Goal: Information Seeking & Learning: Learn about a topic

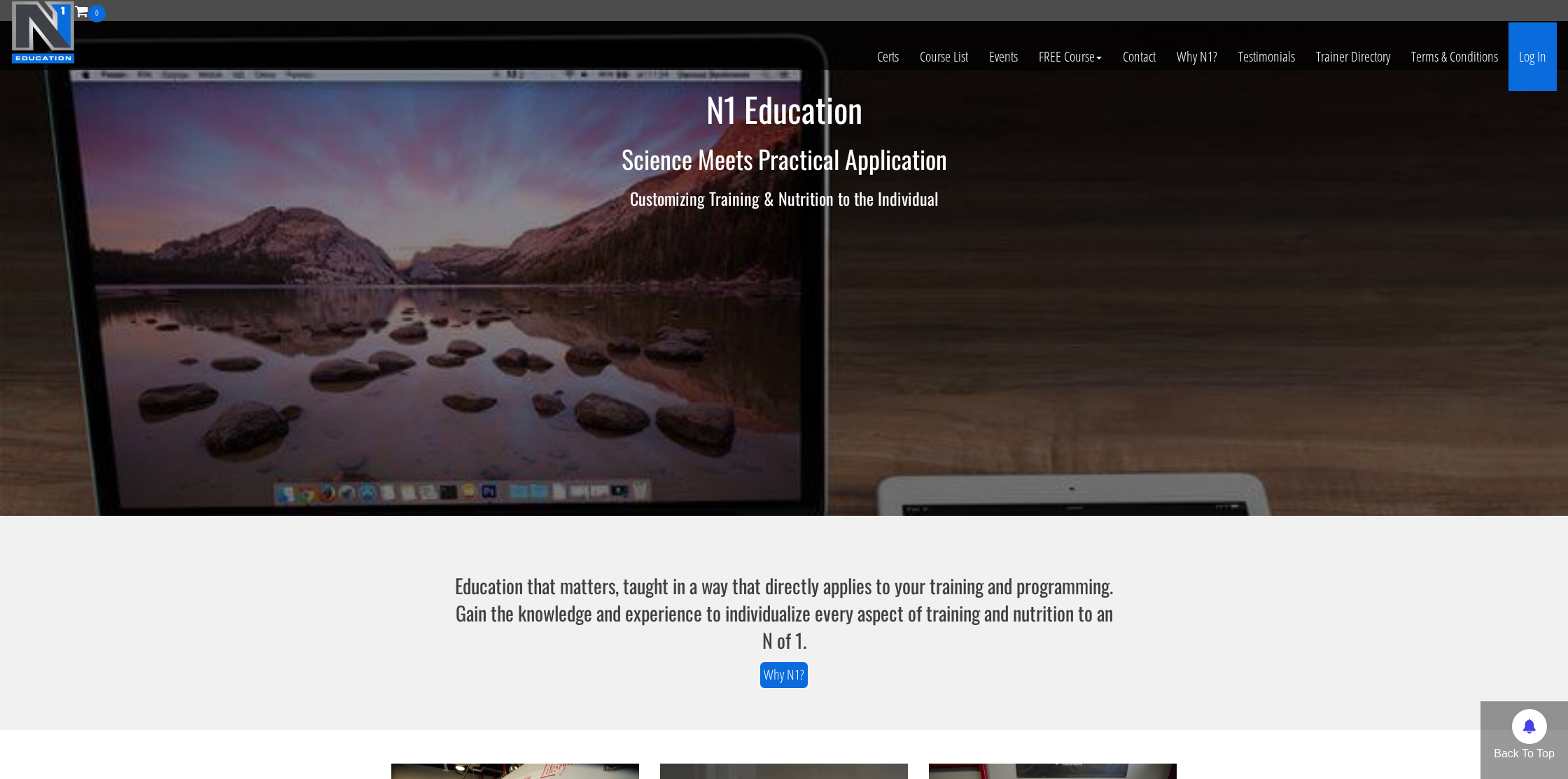
click at [1540, 58] on link "Log In" at bounding box center [1532, 57] width 48 height 69
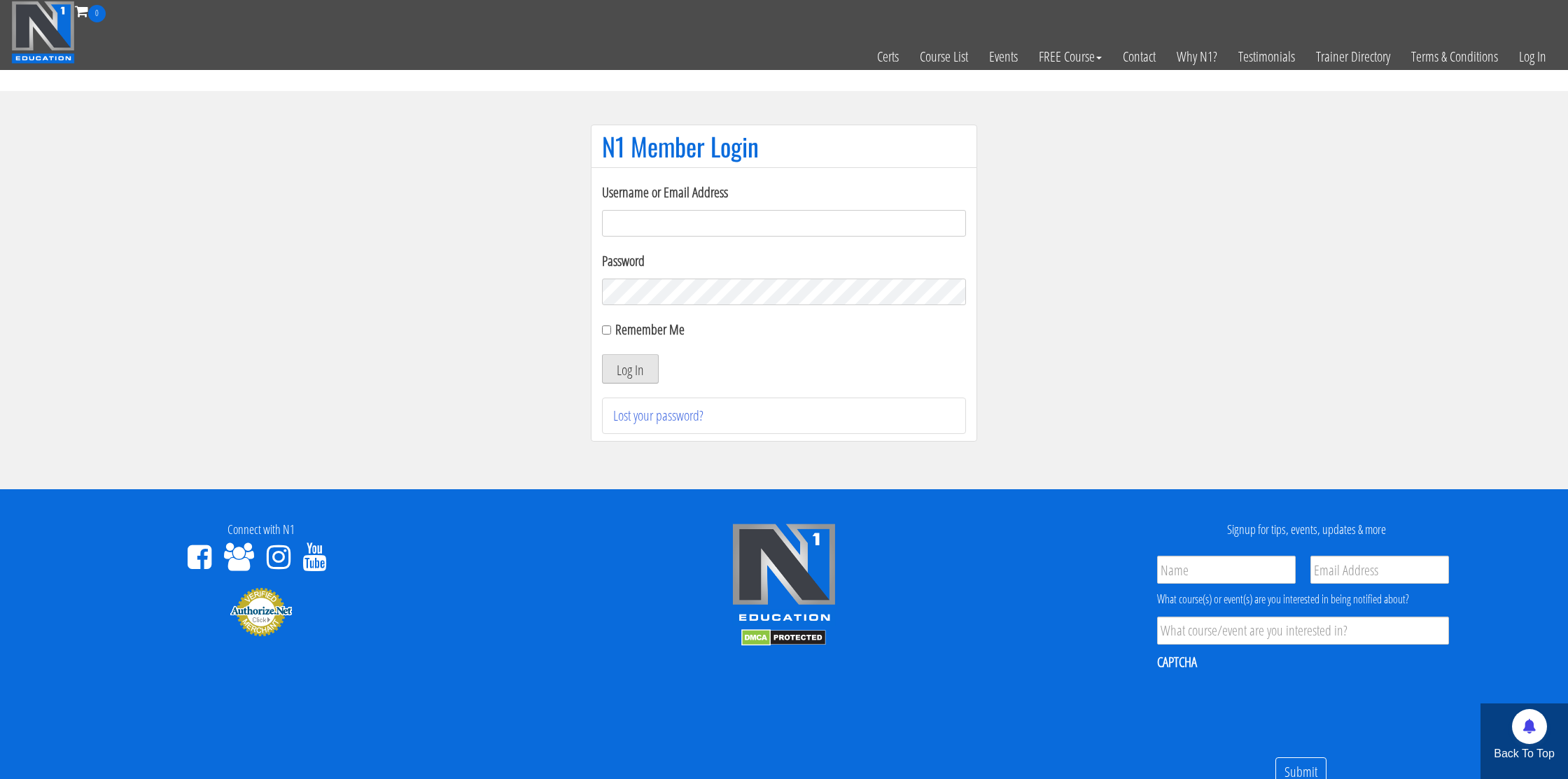
type input "[EMAIL_ADDRESS][DOMAIN_NAME]"
click at [639, 376] on button "Log In" at bounding box center [630, 368] width 57 height 30
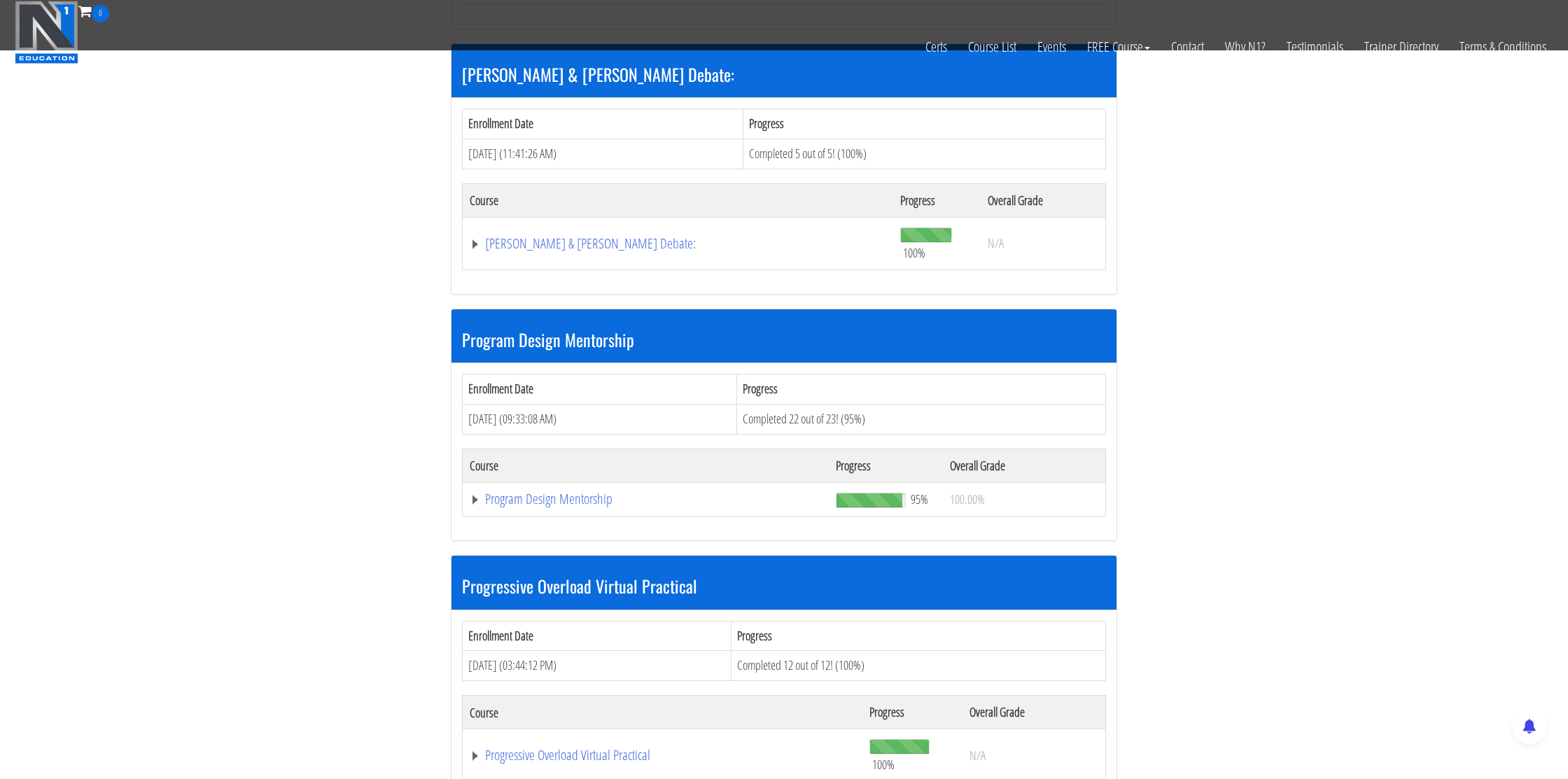
scroll to position [1274, 0]
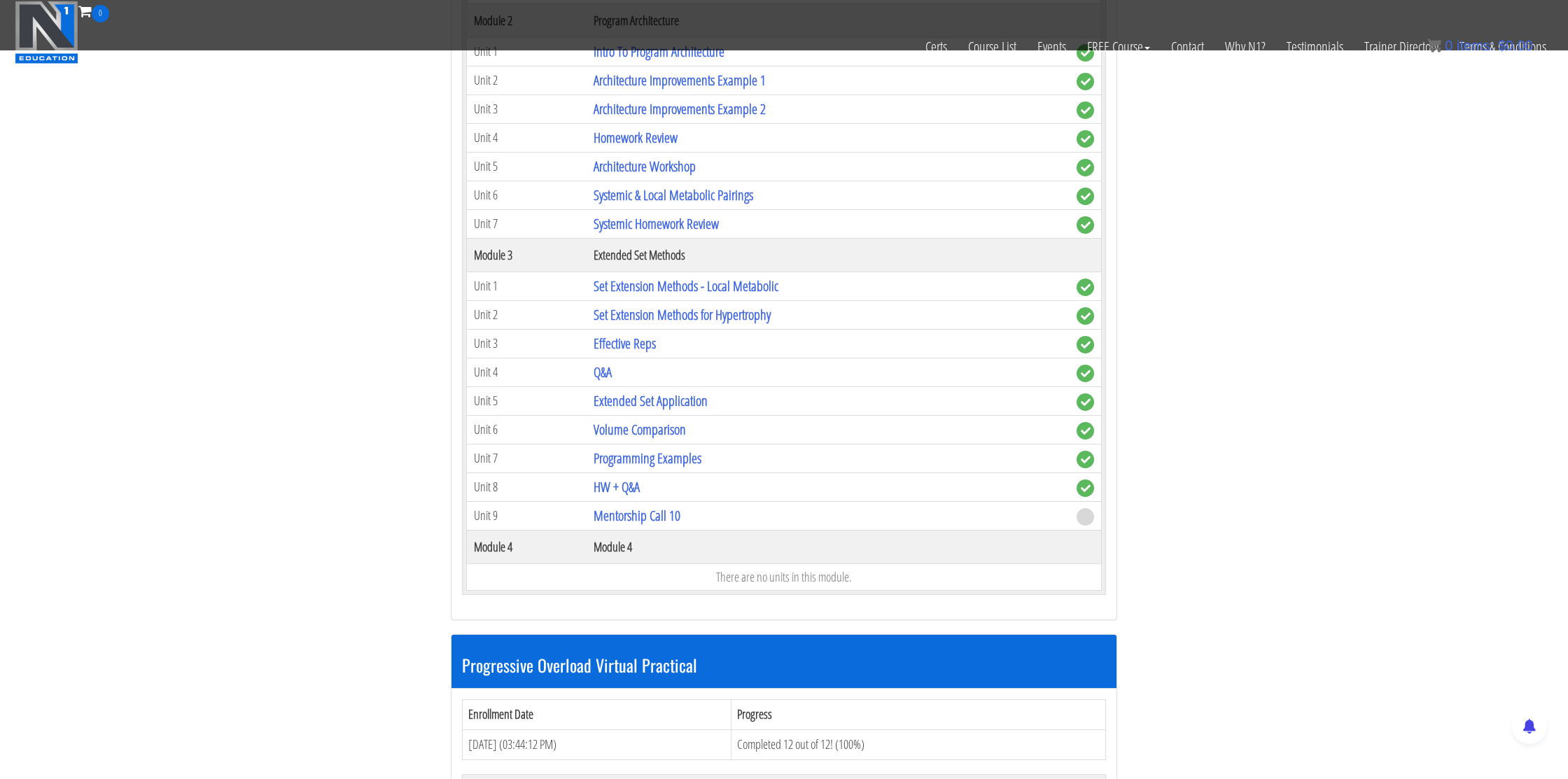
scroll to position [1961, 0]
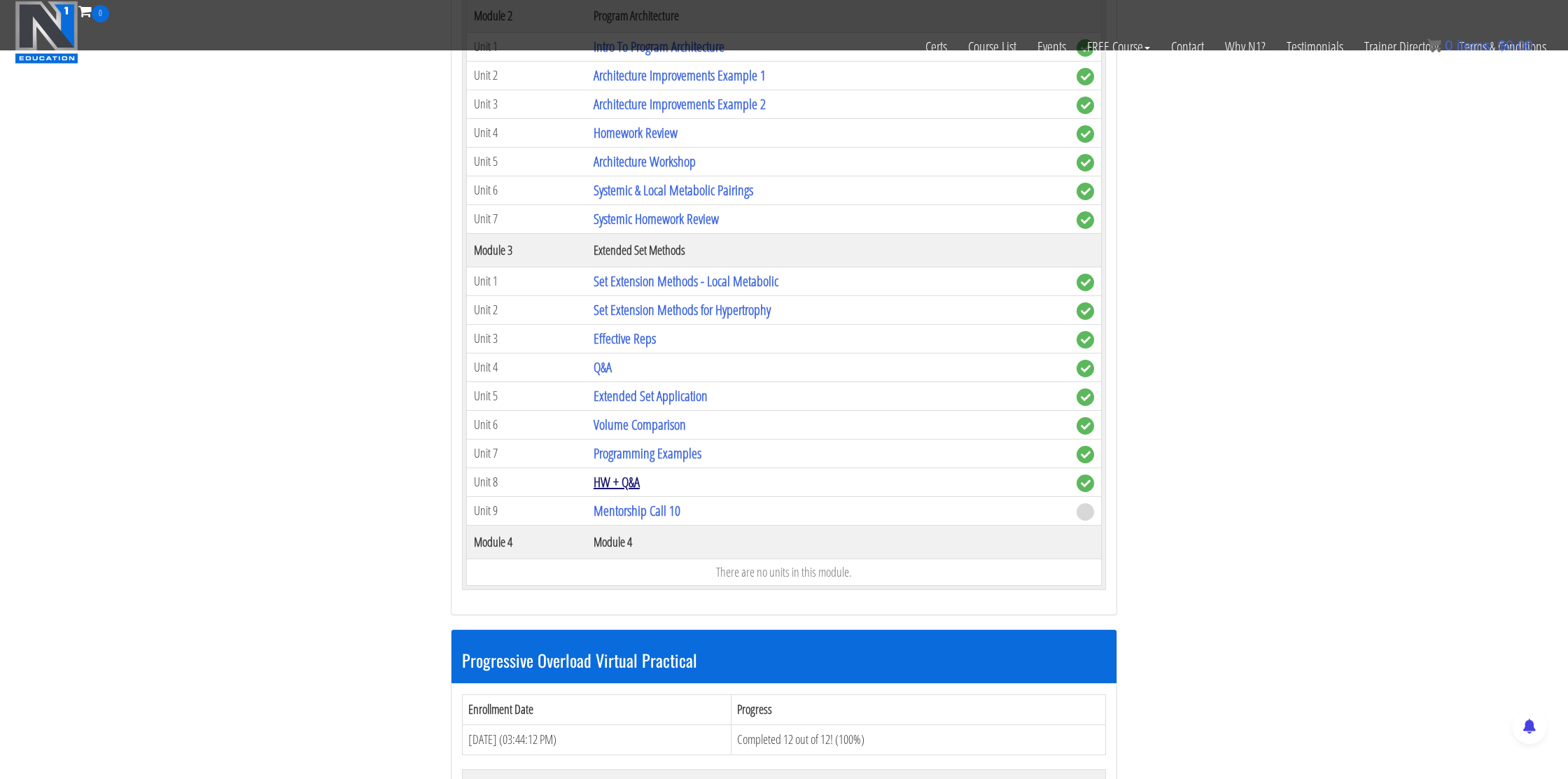
click at [626, 480] on link "HW + Q&A" at bounding box center [616, 481] width 46 height 19
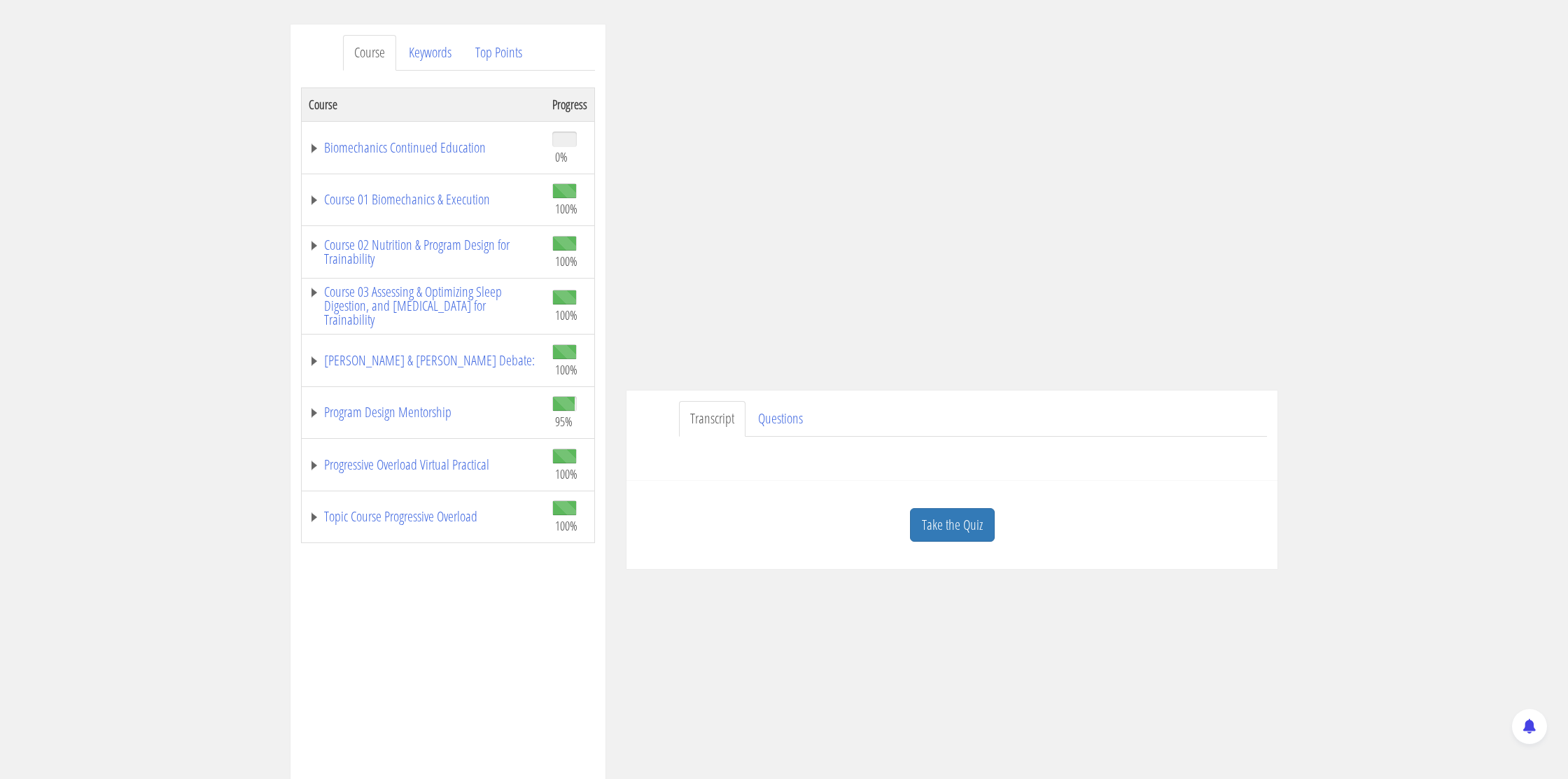
scroll to position [123, 0]
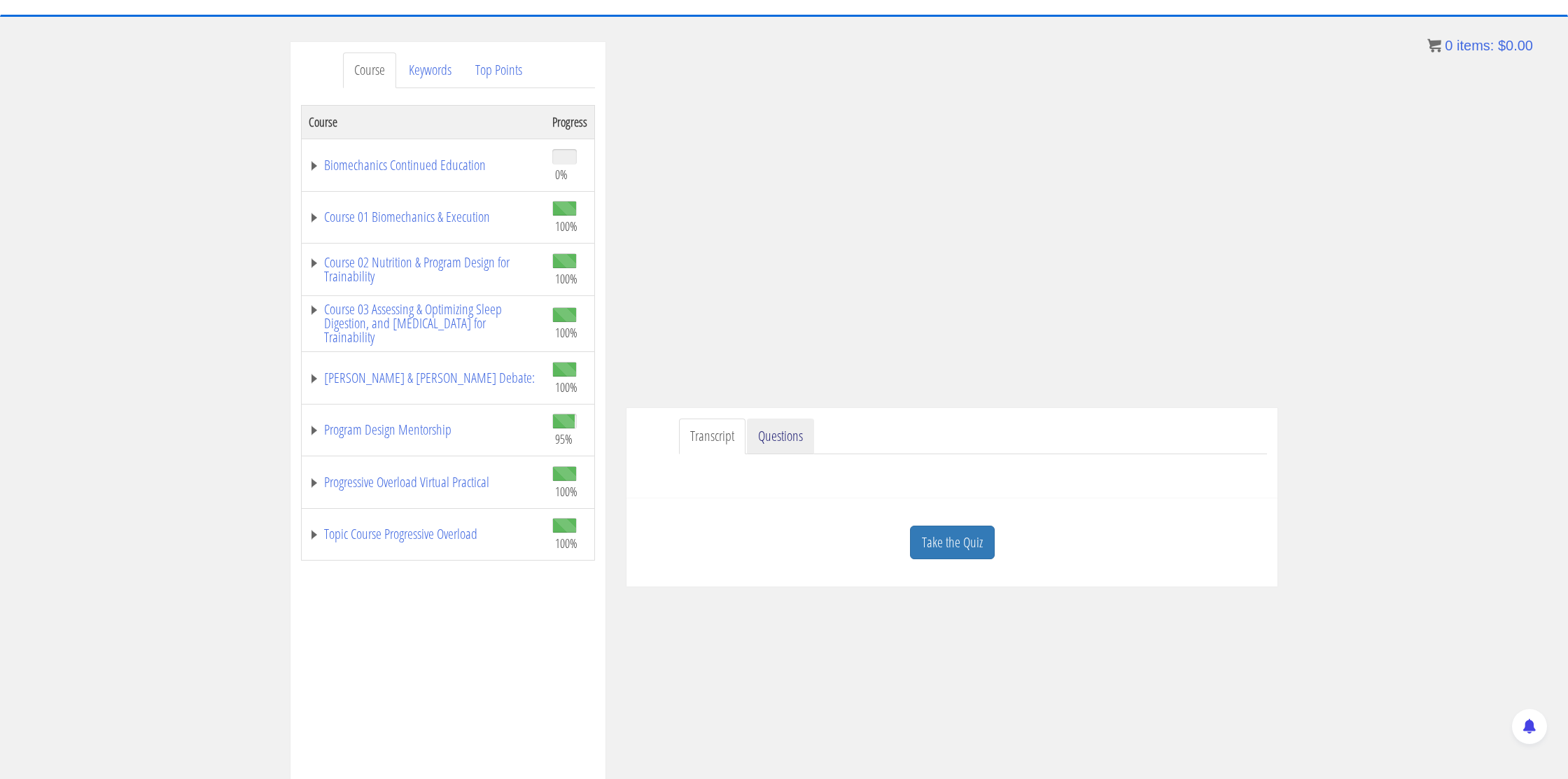
click at [798, 435] on link "Questions" at bounding box center [780, 436] width 67 height 36
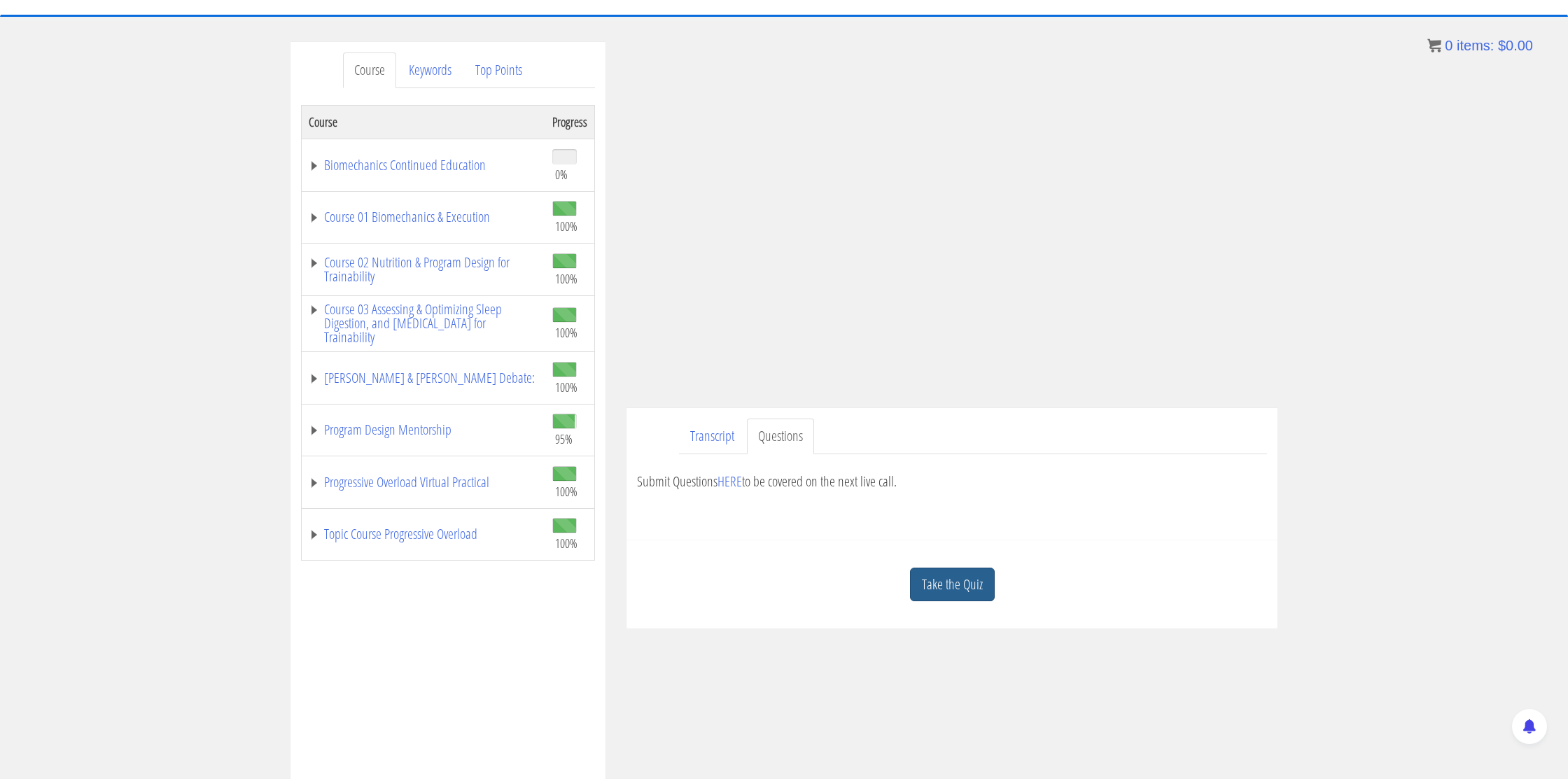
click at [932, 574] on link "Take the Quiz" at bounding box center [953, 585] width 85 height 34
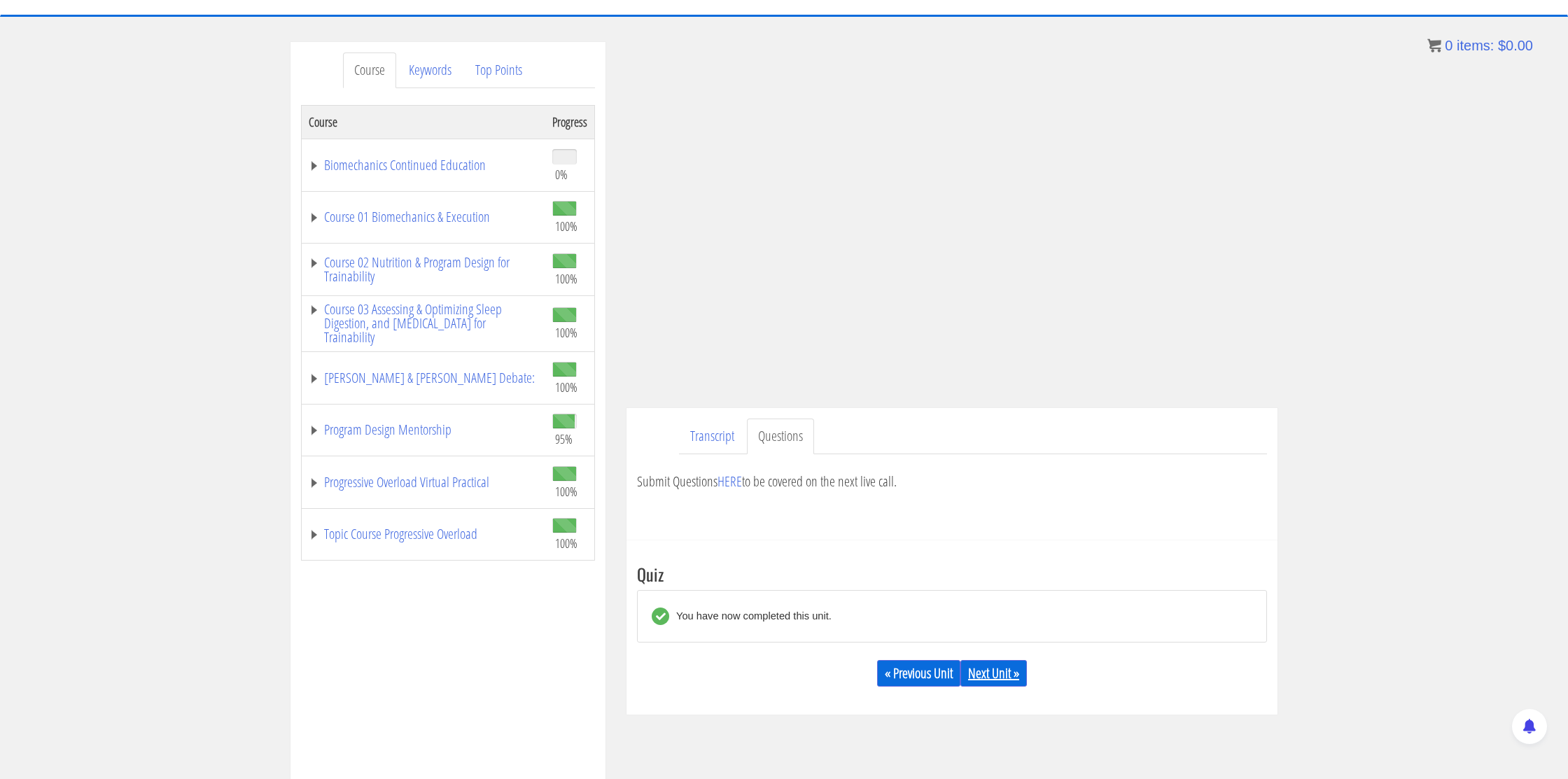
click at [984, 668] on link "Next Unit »" at bounding box center [994, 672] width 67 height 26
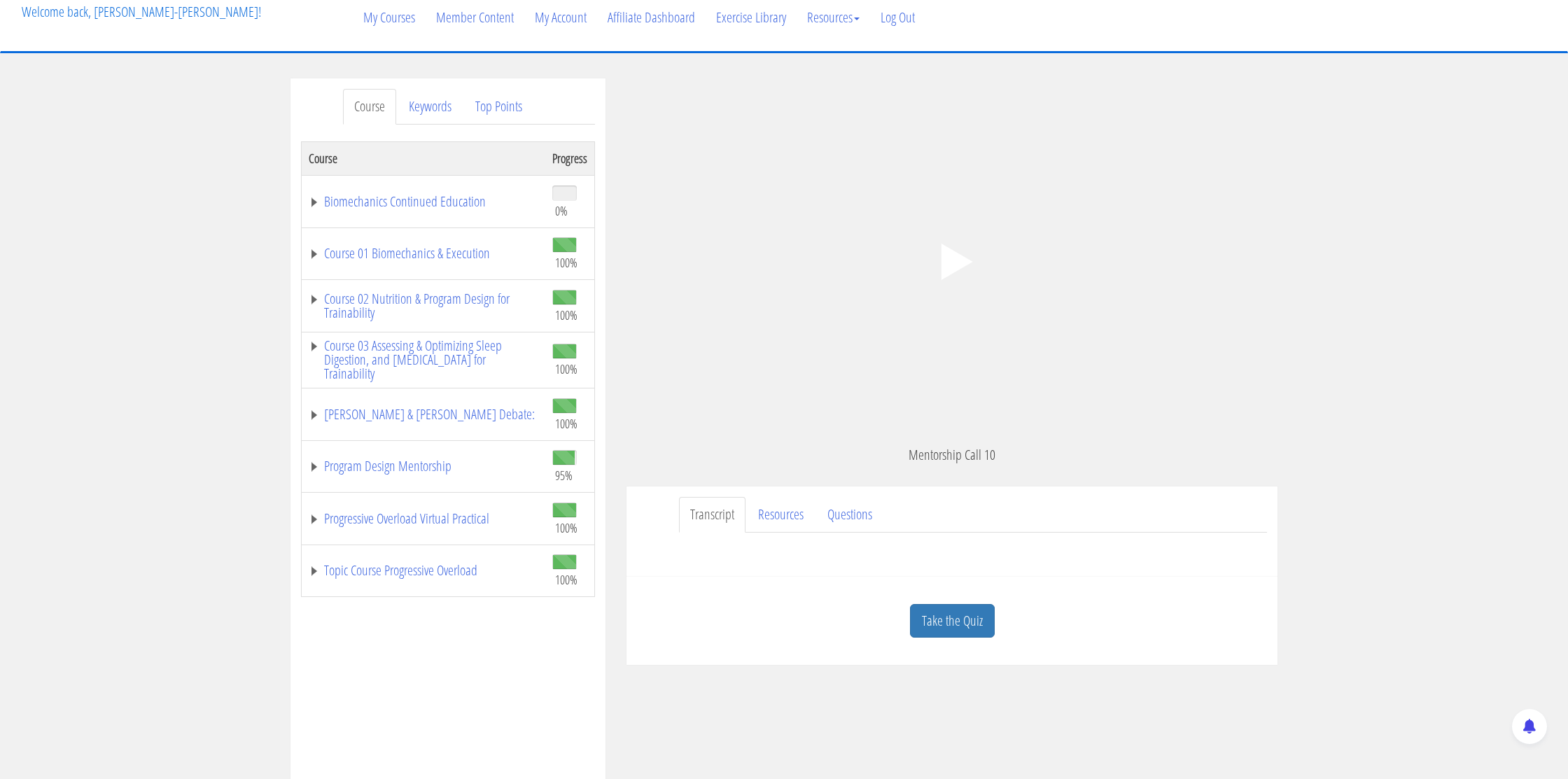
scroll to position [88, 0]
click at [792, 522] on link "Resources" at bounding box center [780, 514] width 68 height 36
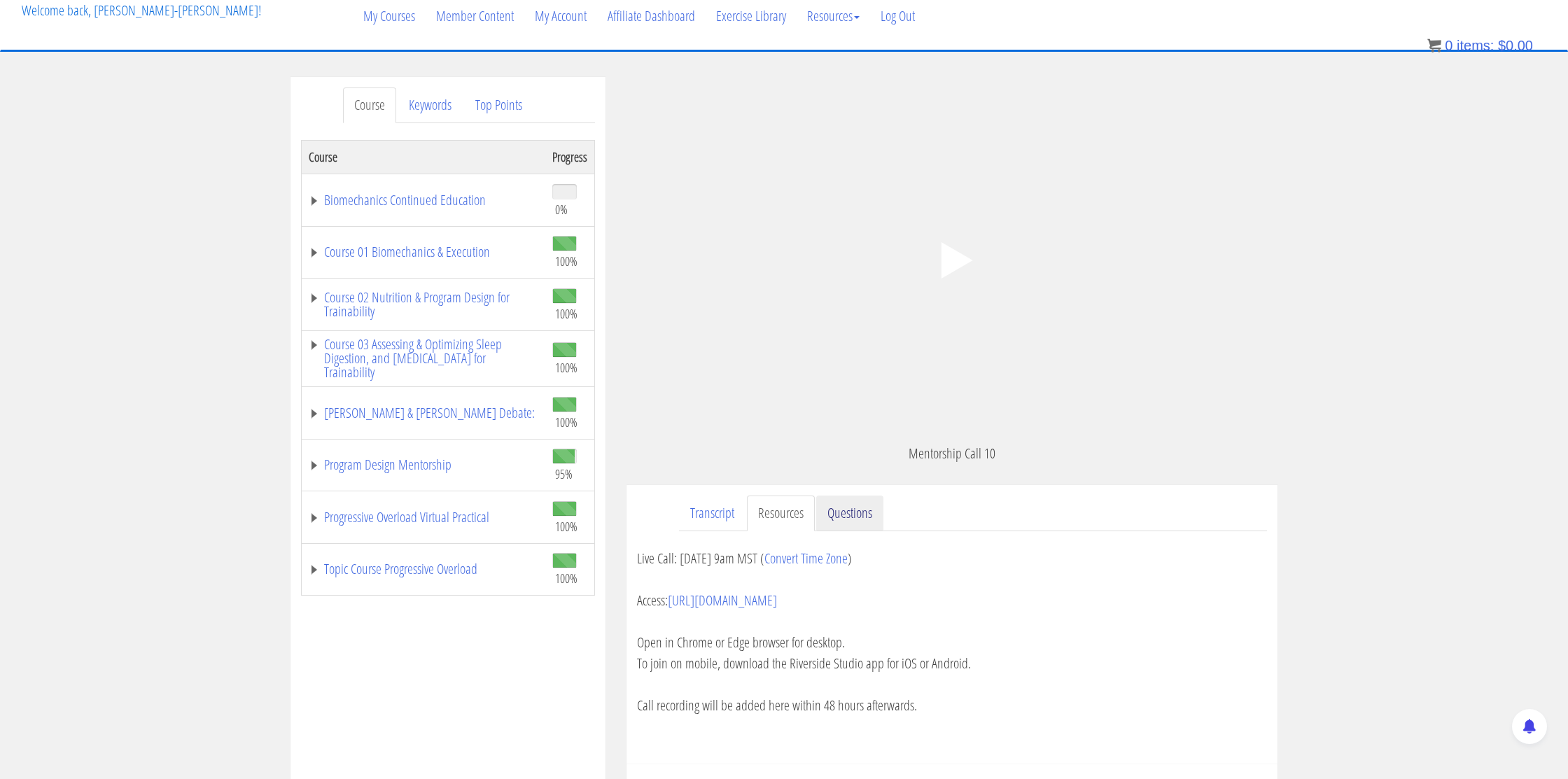
click at [840, 521] on link "Questions" at bounding box center [850, 514] width 67 height 36
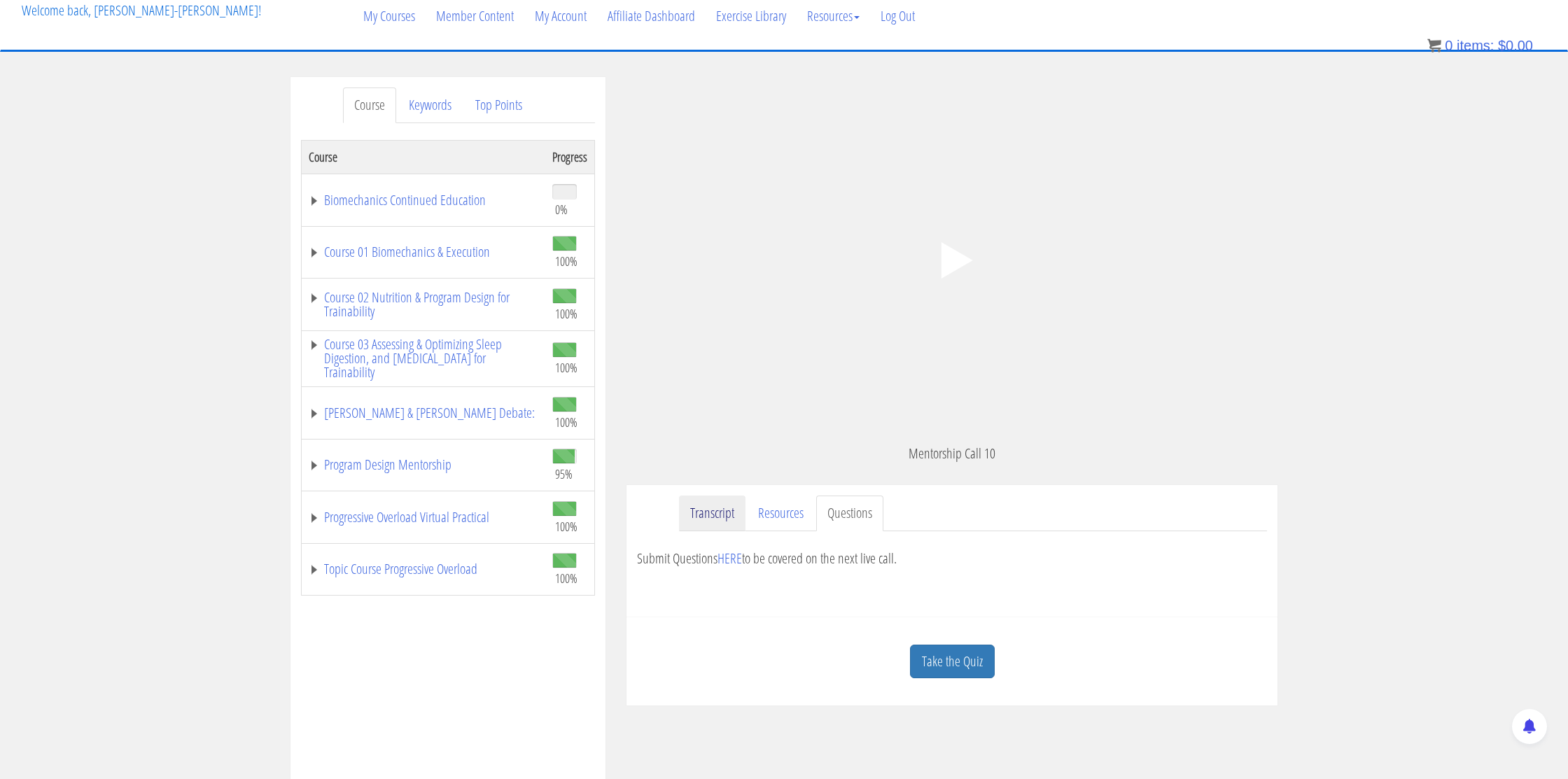
click at [745, 517] on link "Transcript" at bounding box center [713, 514] width 67 height 36
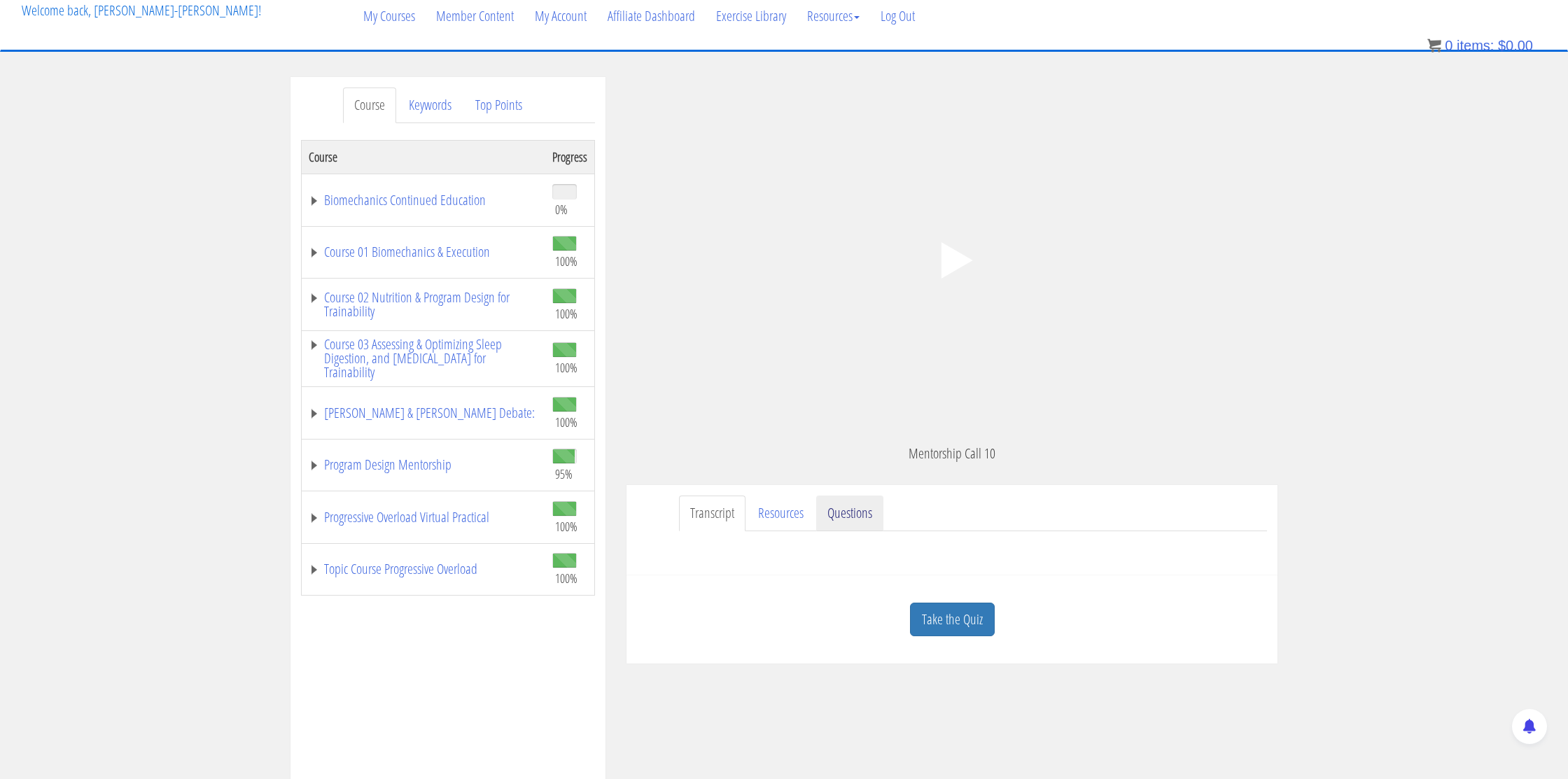
click at [842, 517] on link "Questions" at bounding box center [850, 514] width 67 height 36
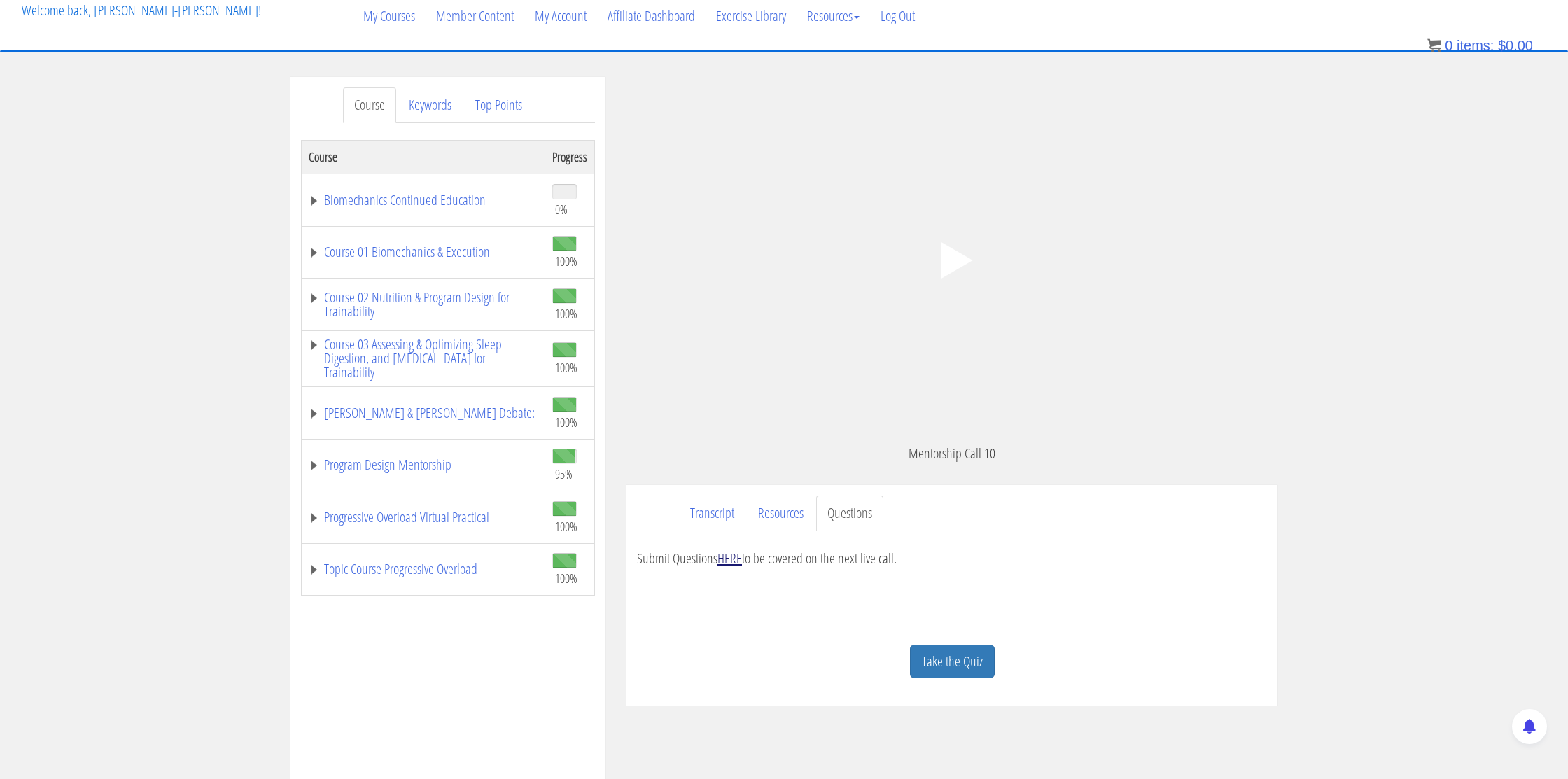
click at [733, 561] on link "HERE" at bounding box center [729, 558] width 24 height 19
